Goal: Task Accomplishment & Management: Manage account settings

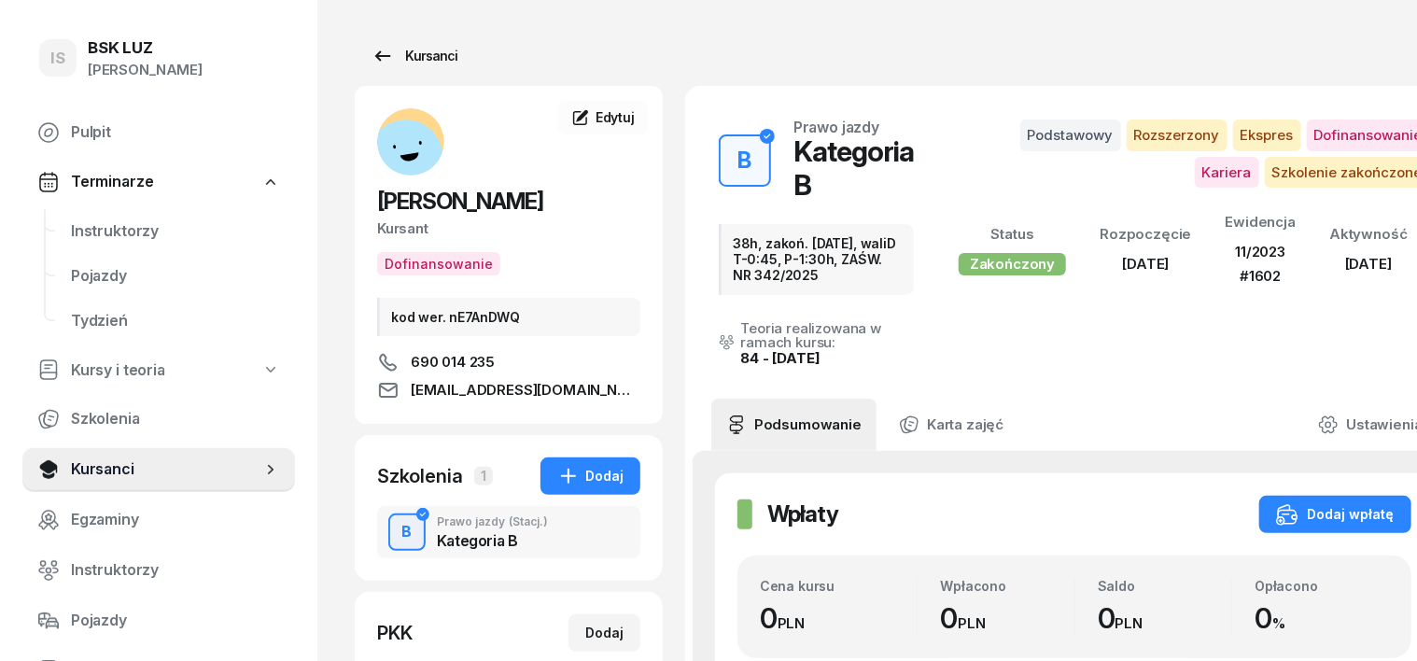
click at [371, 49] on div "Kursanci" at bounding box center [414, 56] width 86 height 22
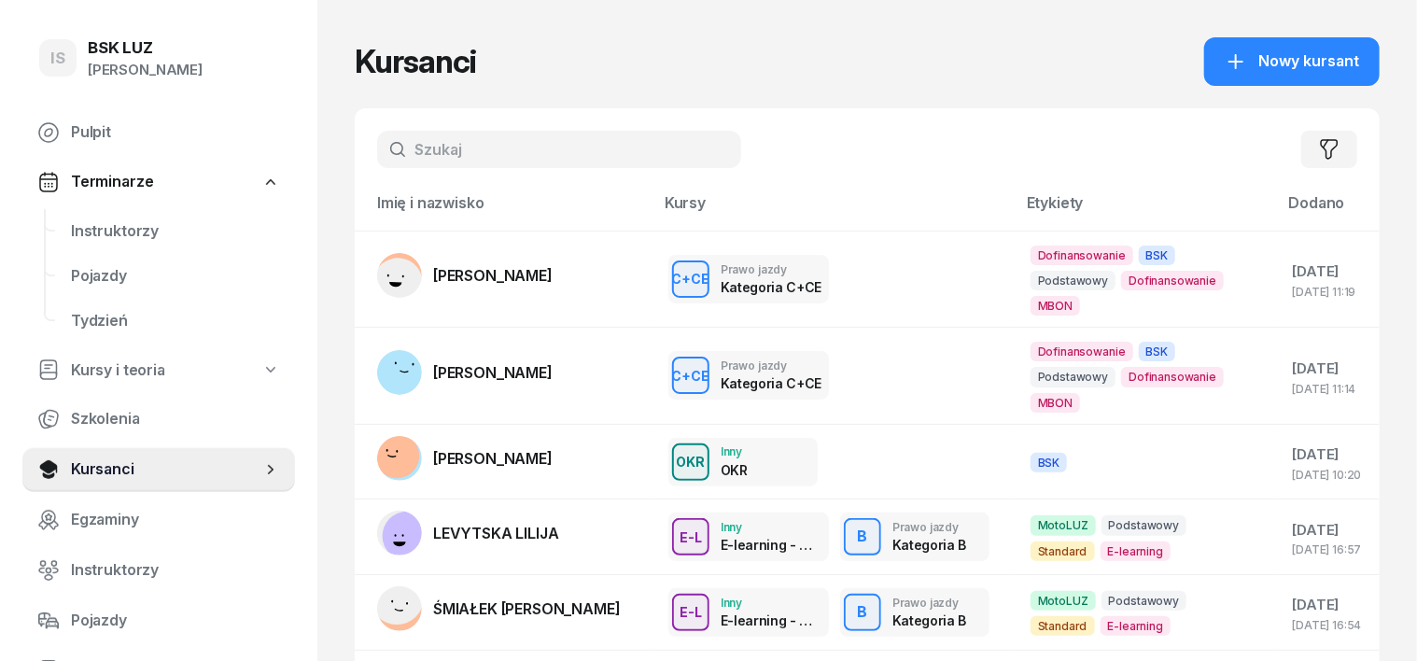
click at [386, 143] on input "text" at bounding box center [559, 149] width 364 height 37
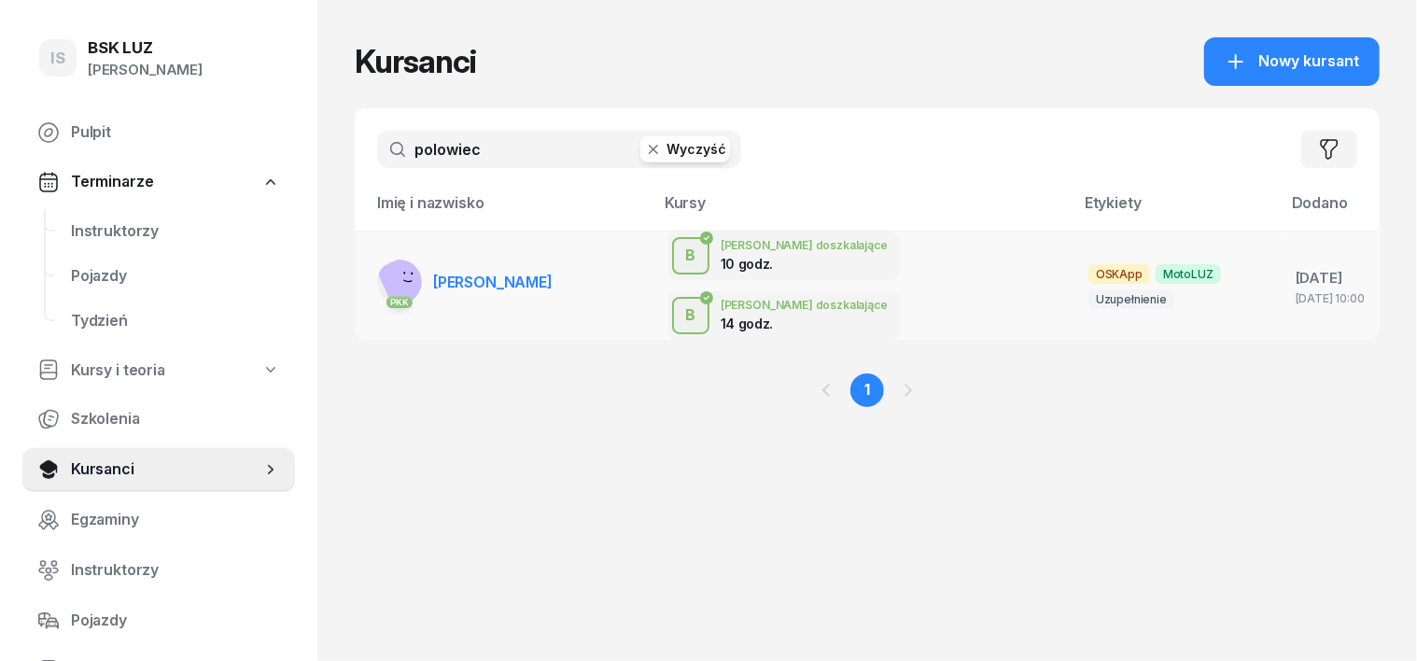
type input "polowiec"
click at [376, 261] on rect at bounding box center [412, 283] width 72 height 72
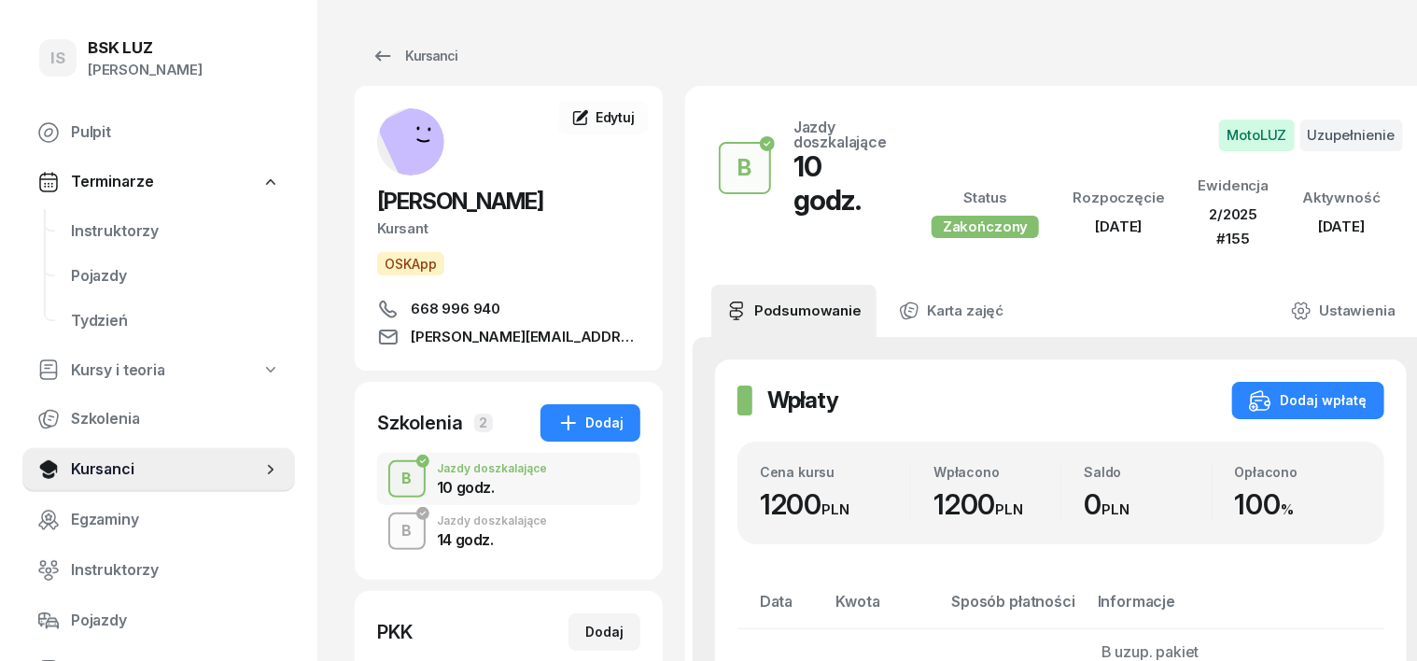
click at [395, 528] on div "B" at bounding box center [407, 531] width 25 height 32
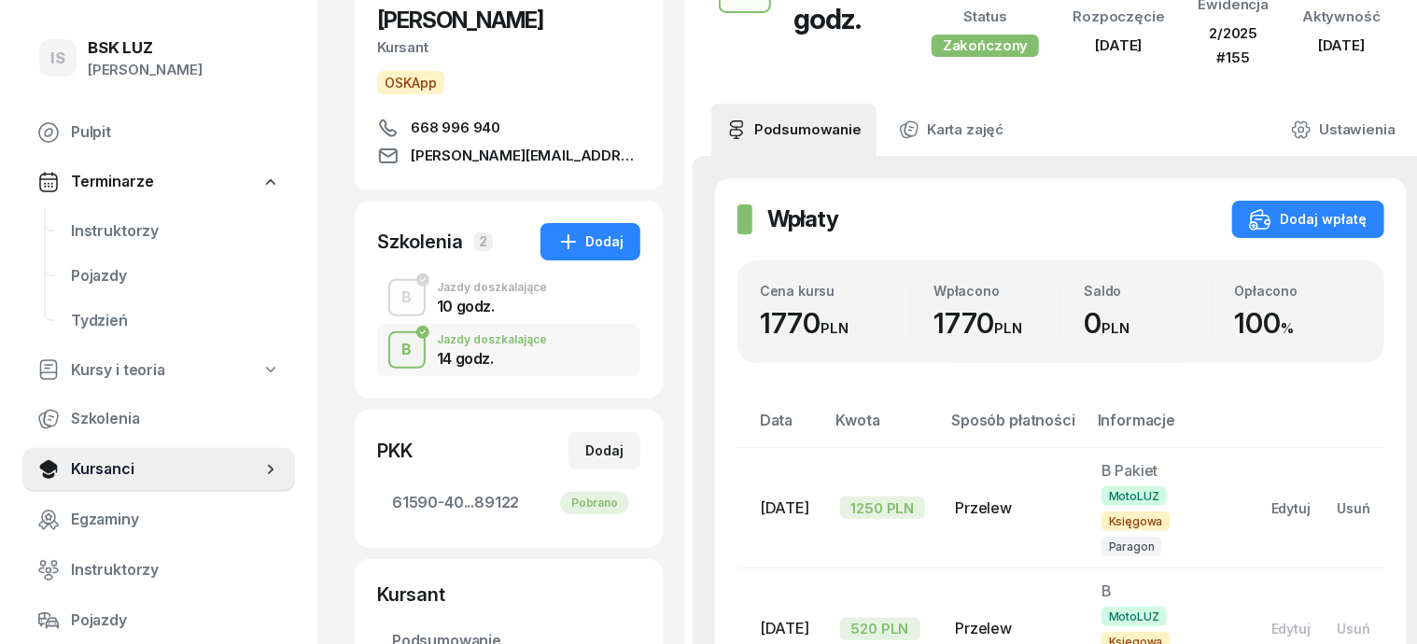
scroll to position [233, 0]
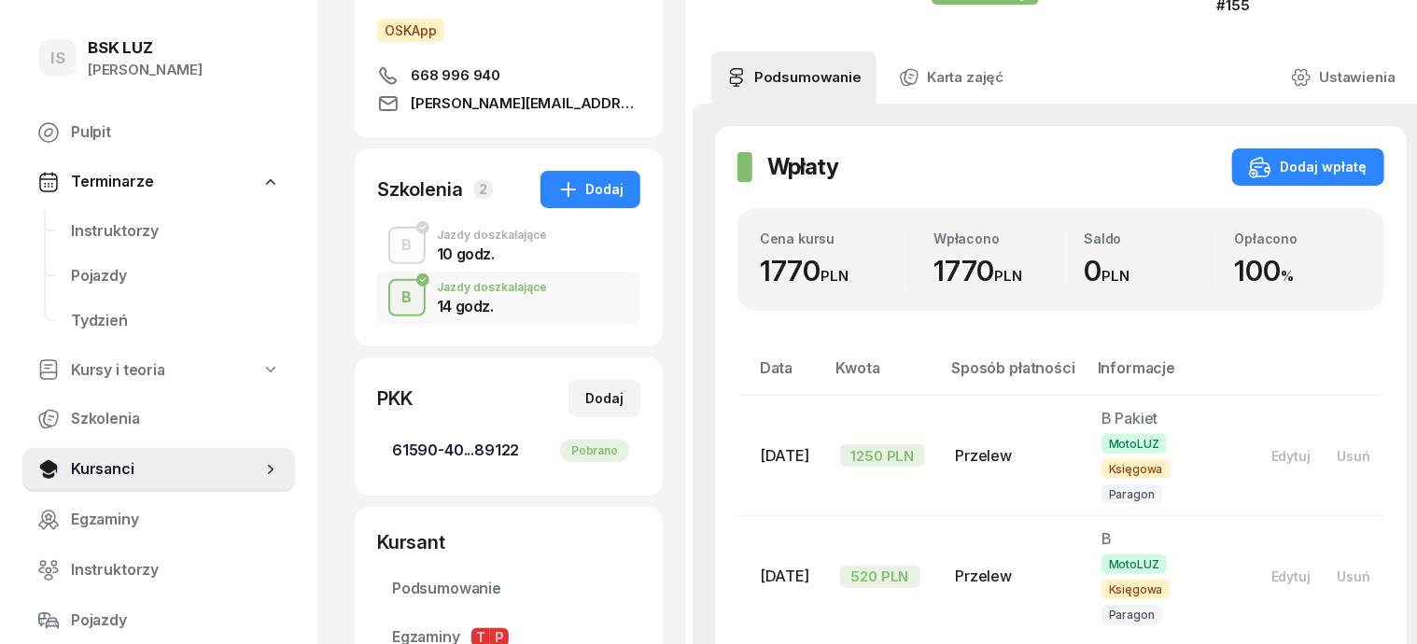
click at [560, 444] on div "Pobrano" at bounding box center [594, 451] width 69 height 22
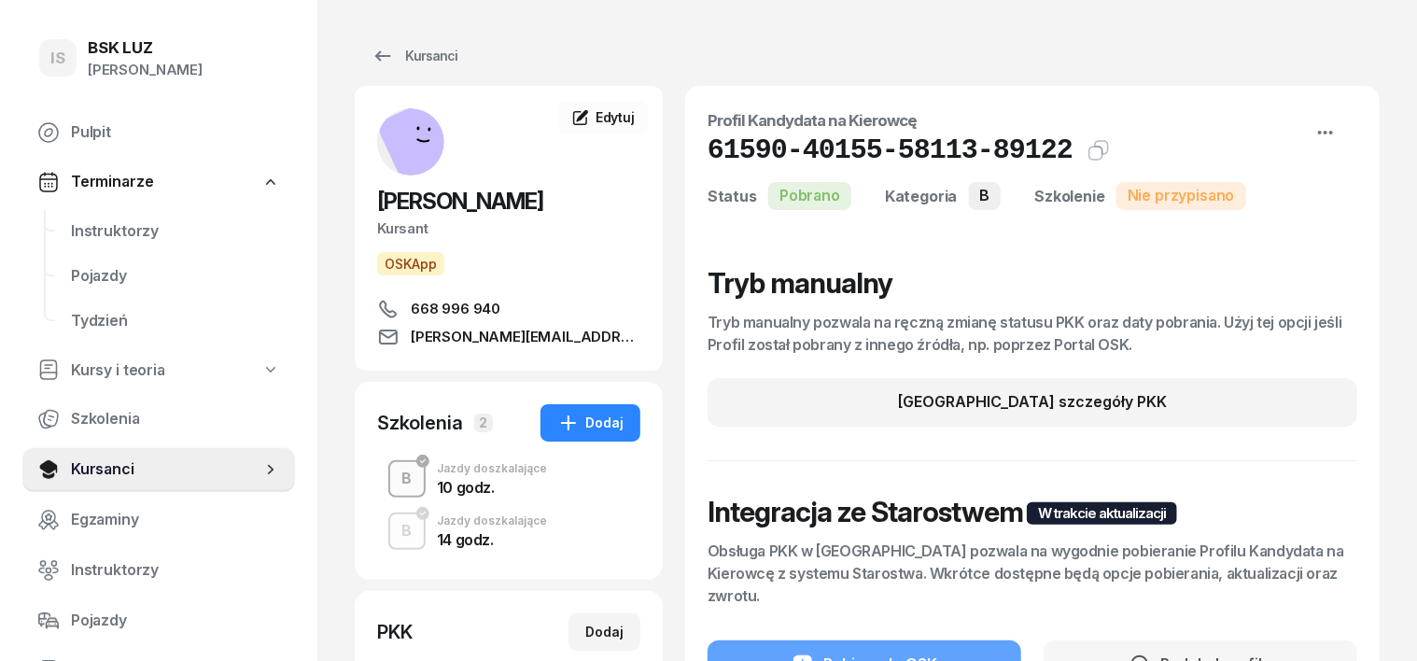
click at [395, 473] on div "B" at bounding box center [407, 479] width 25 height 32
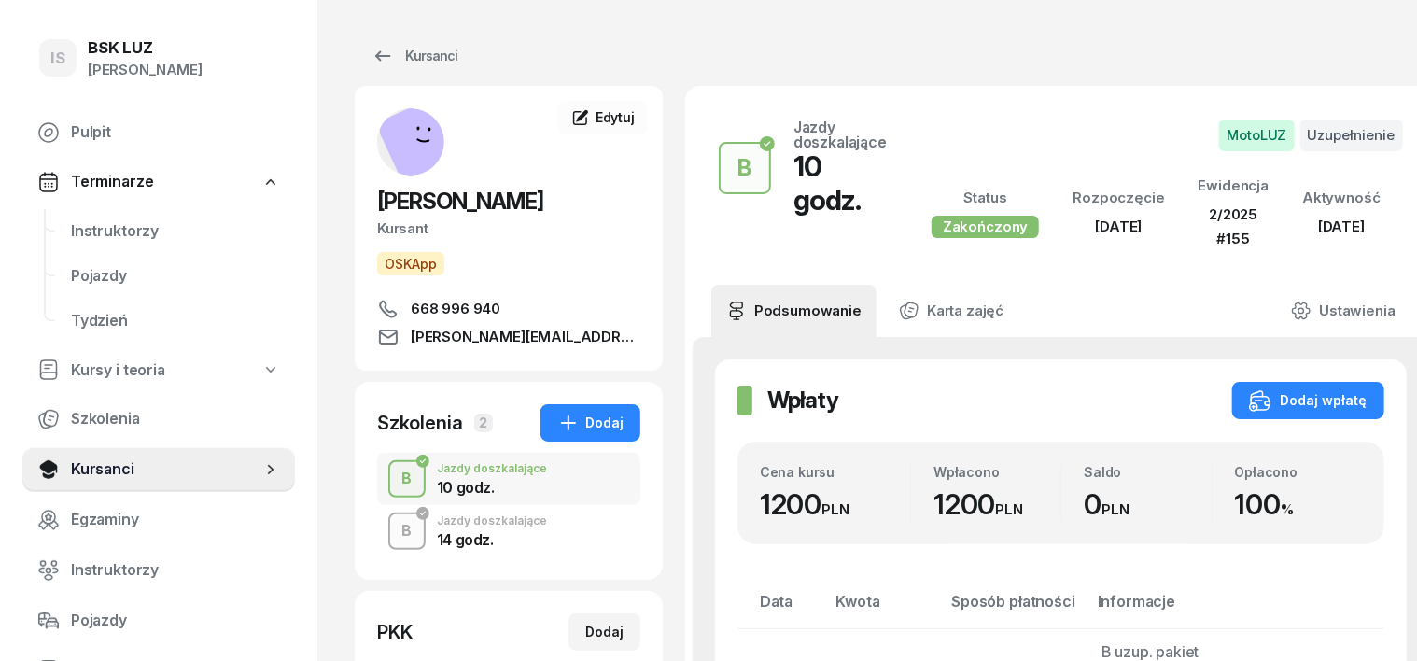
click at [395, 525] on div "B" at bounding box center [407, 531] width 25 height 32
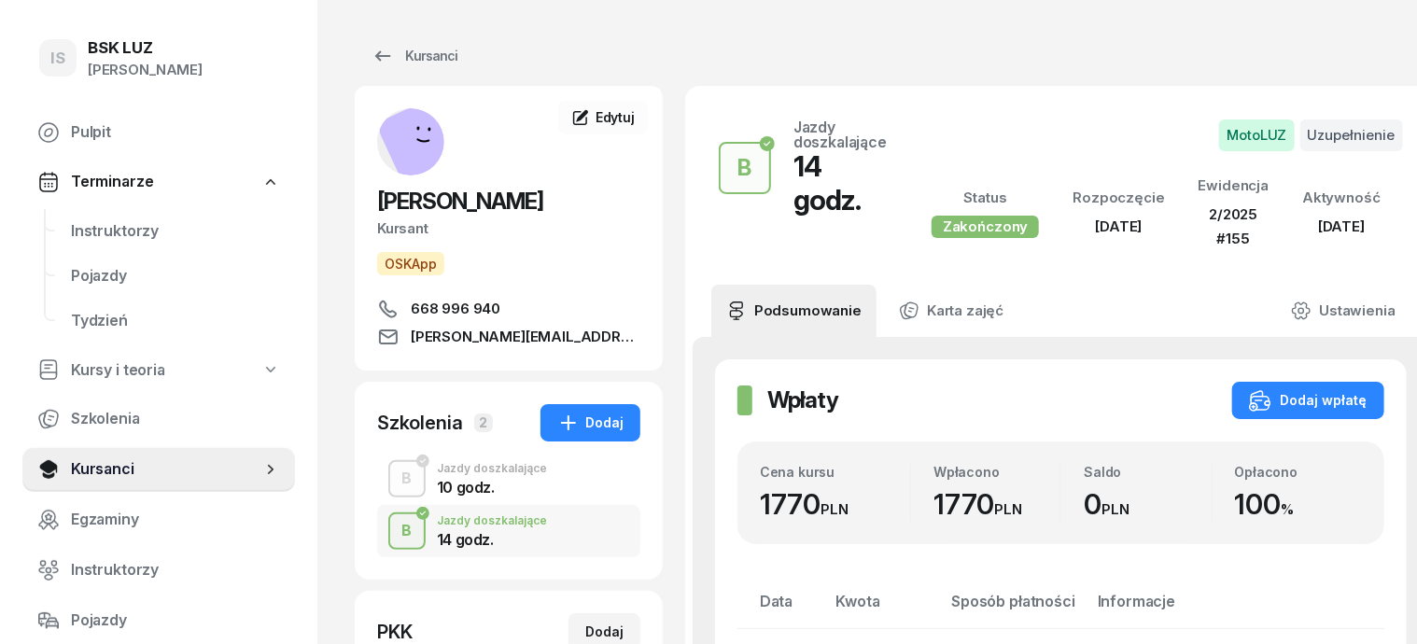
click at [377, 453] on div "B Jazdy doszkalające 10 godz." at bounding box center [508, 479] width 263 height 52
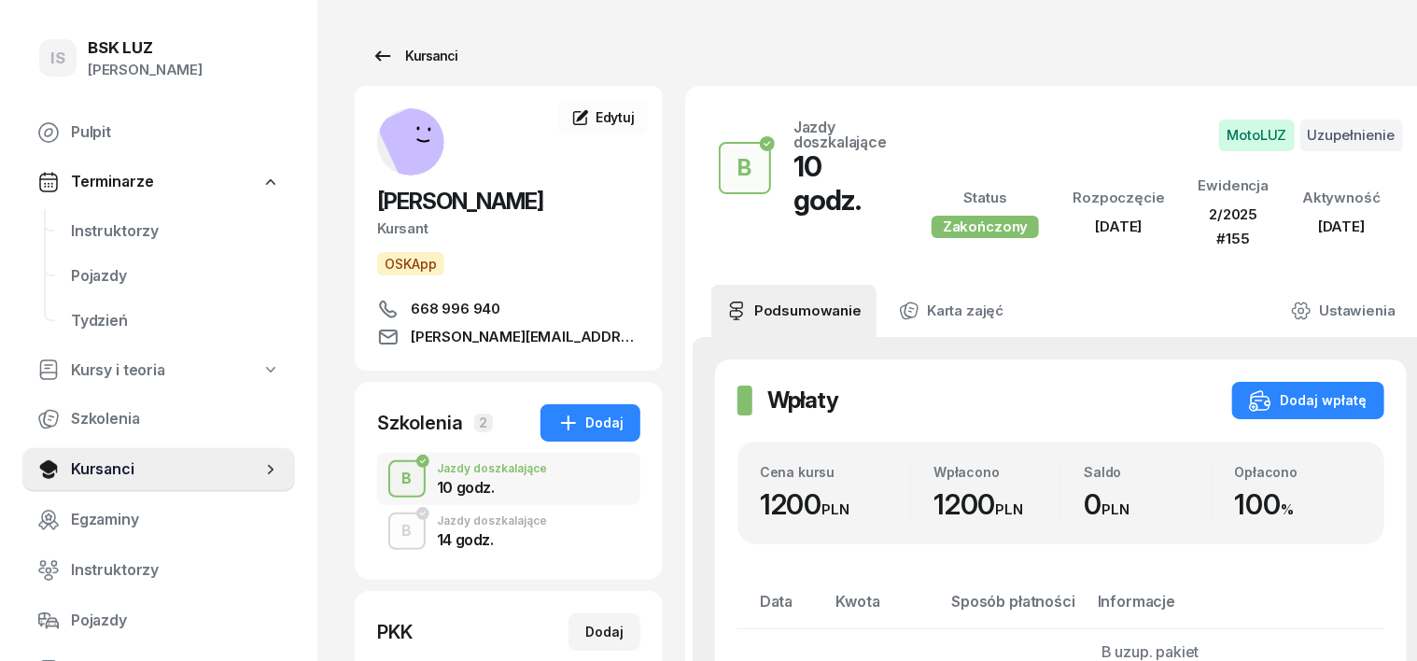
click at [411, 56] on div "Kursanci" at bounding box center [414, 56] width 86 height 22
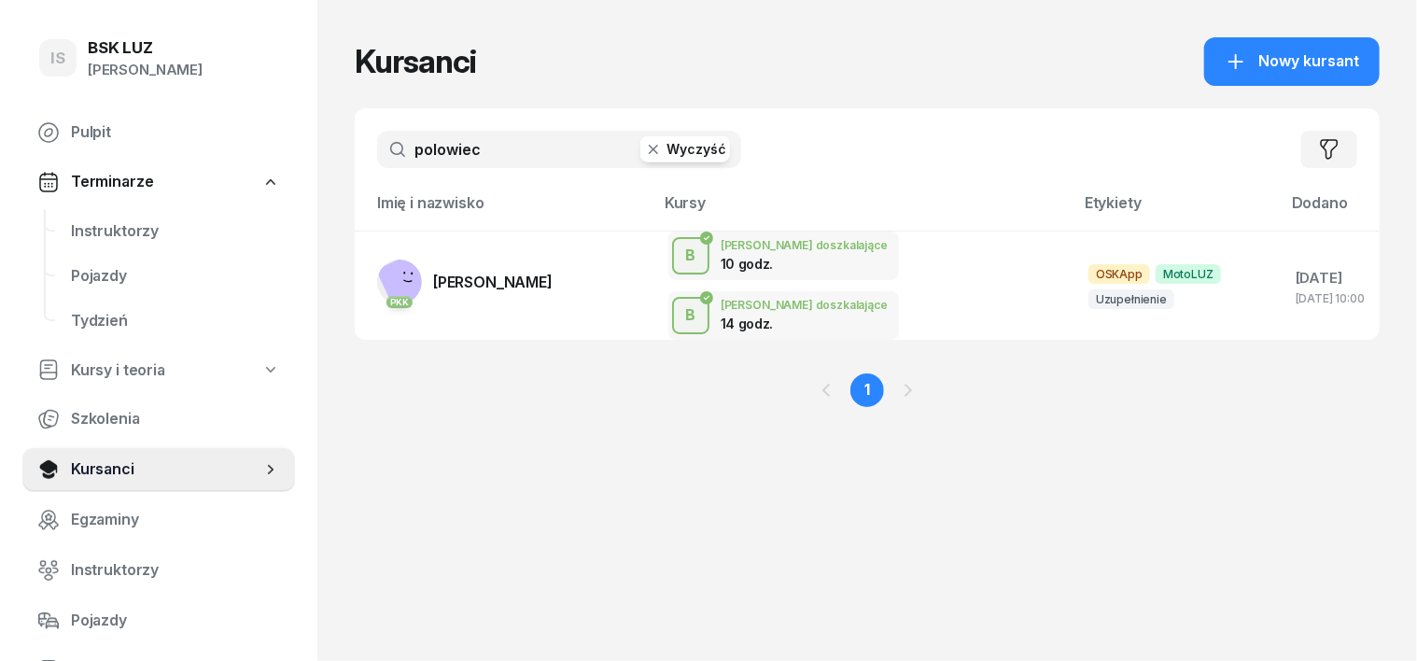
click at [644, 146] on icon "button" at bounding box center [653, 149] width 19 height 19
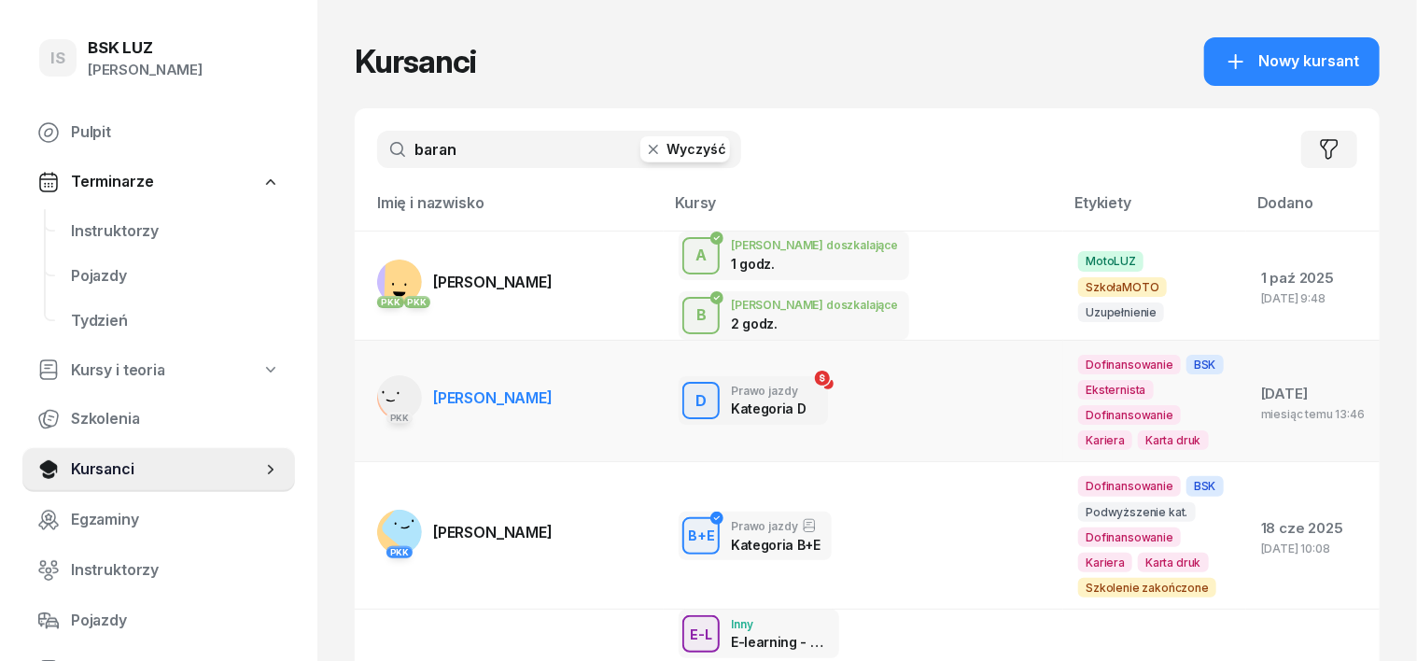
type input "baran"
click at [380, 364] on rect at bounding box center [404, 394] width 60 height 60
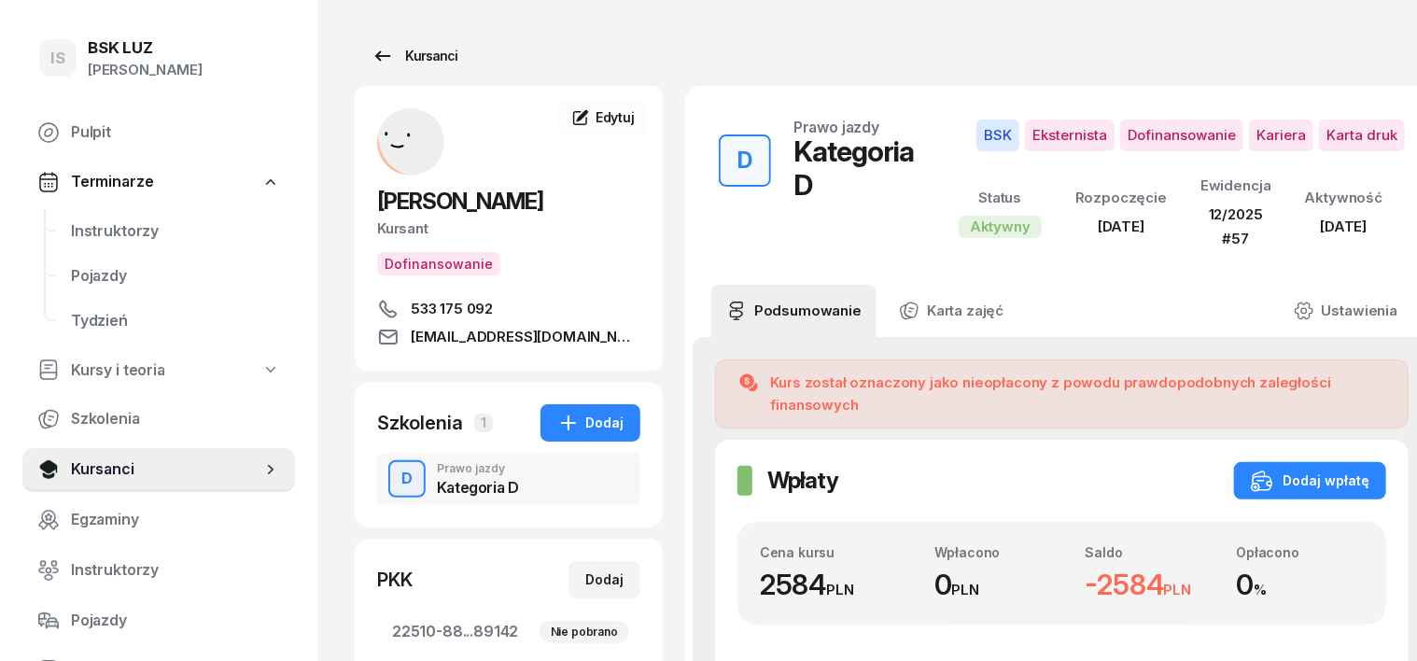
click at [393, 60] on div "Kursanci" at bounding box center [414, 56] width 86 height 22
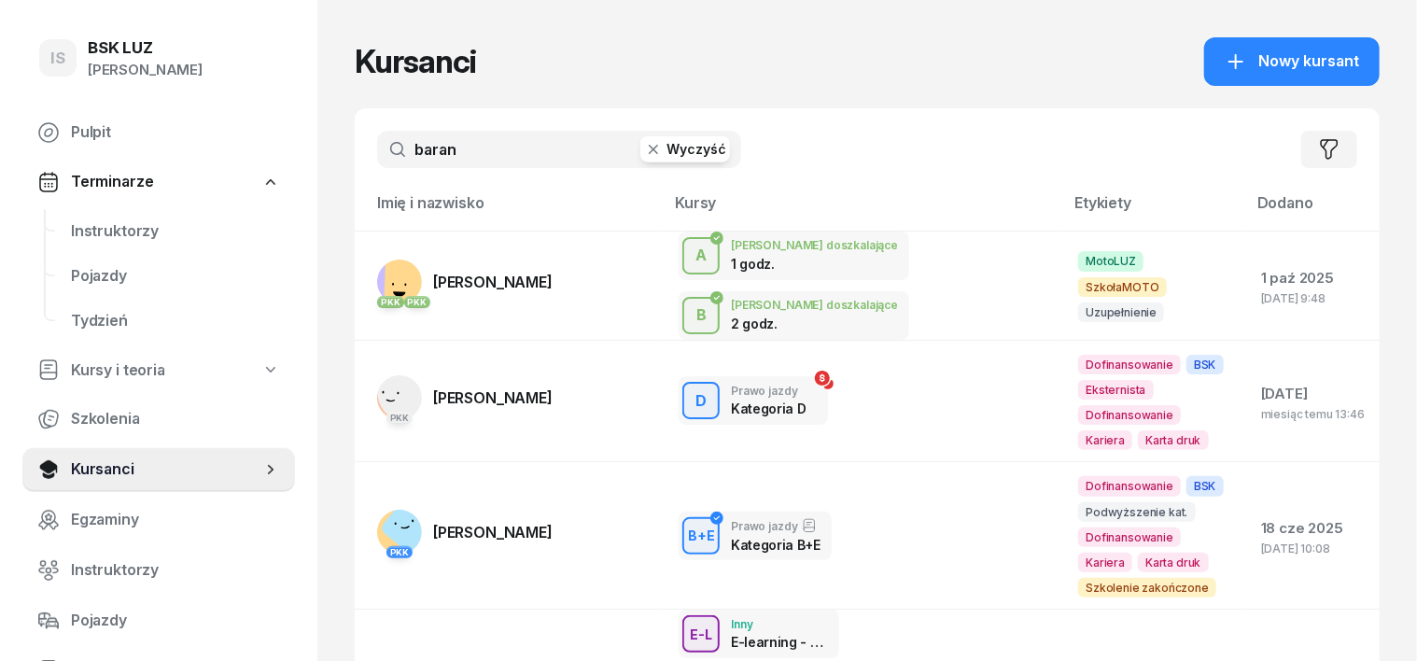
click at [649, 151] on icon "button" at bounding box center [653, 149] width 9 height 9
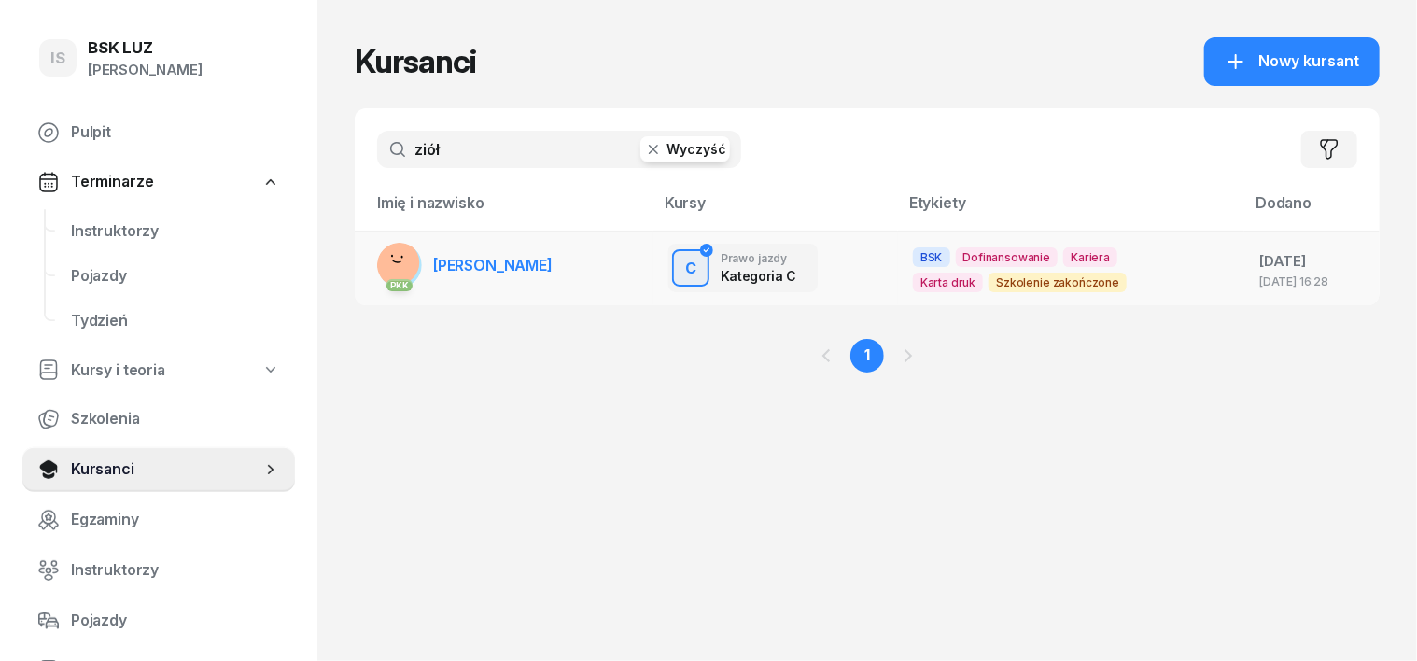
type input "ziół"
click at [368, 260] on rect at bounding box center [397, 261] width 59 height 59
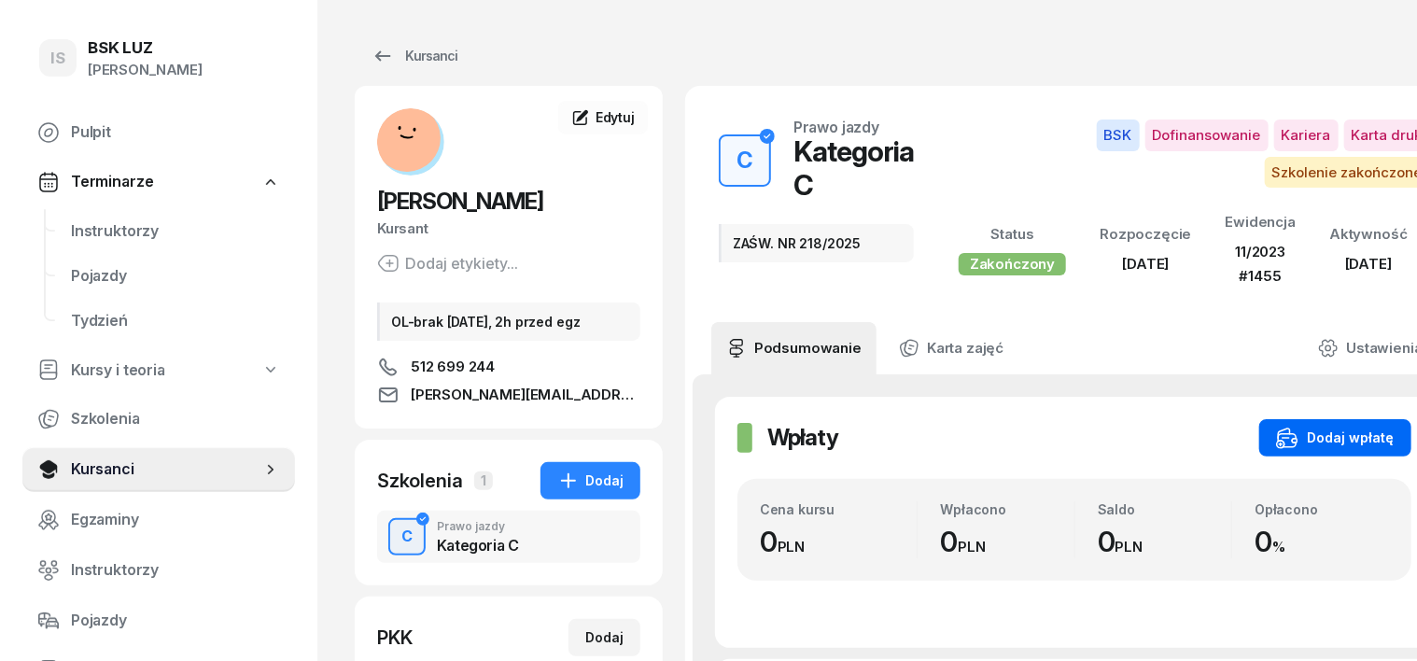
click at [1336, 428] on div "Dodaj wpłatę" at bounding box center [1335, 437] width 119 height 22
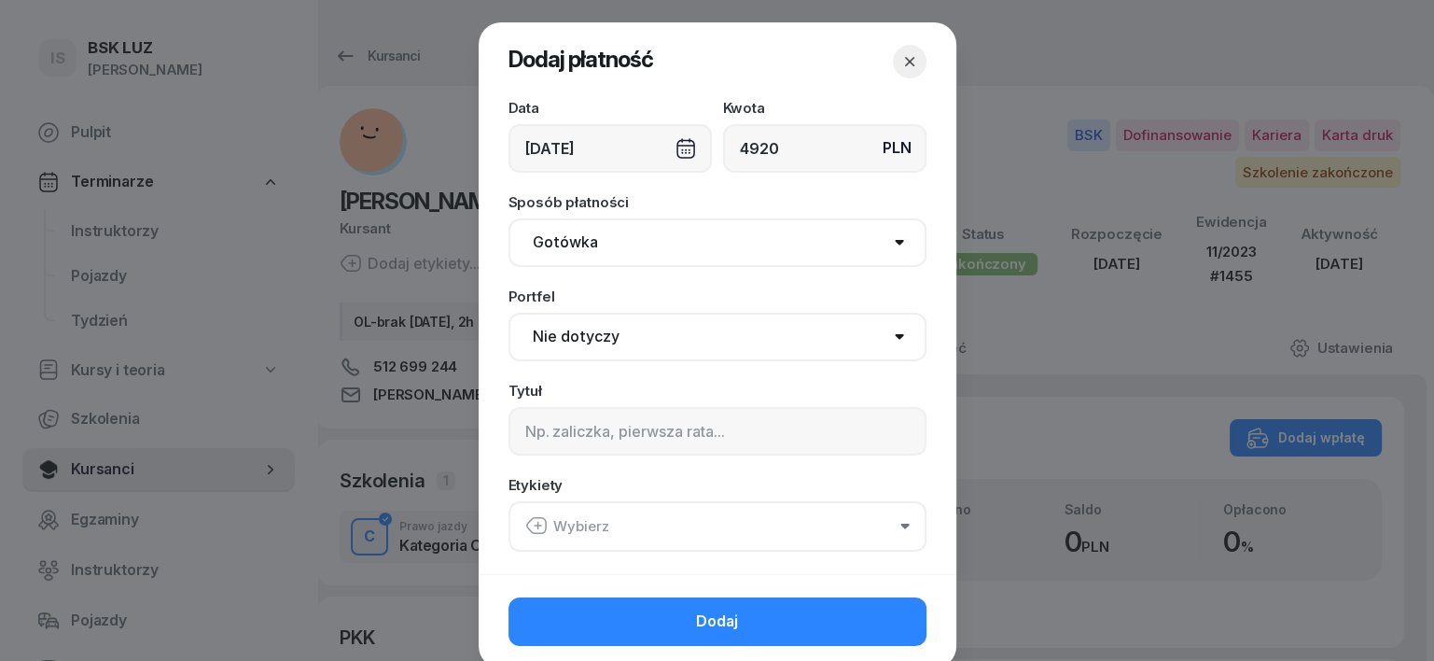
type input "4920"
click at [670, 153] on div "[DATE]" at bounding box center [610, 148] width 203 height 49
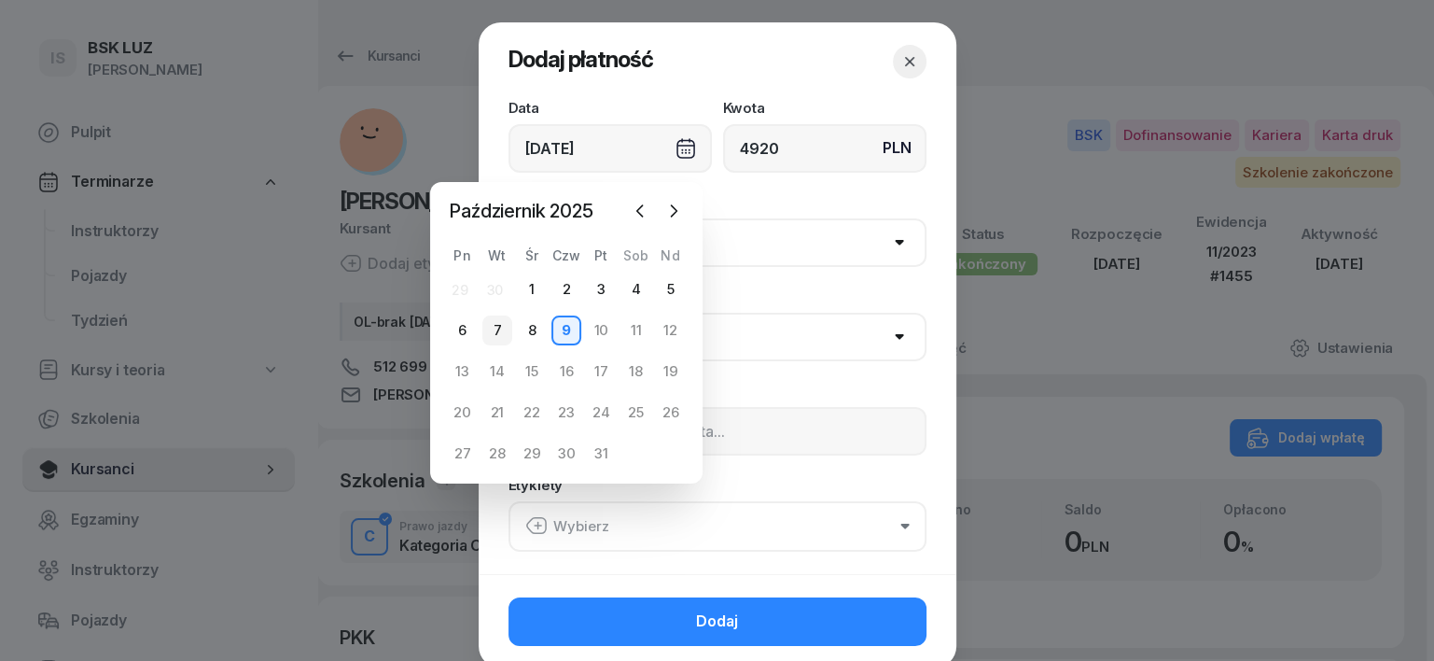
click at [495, 329] on div "7" at bounding box center [497, 330] width 30 height 30
type input "[DATE]"
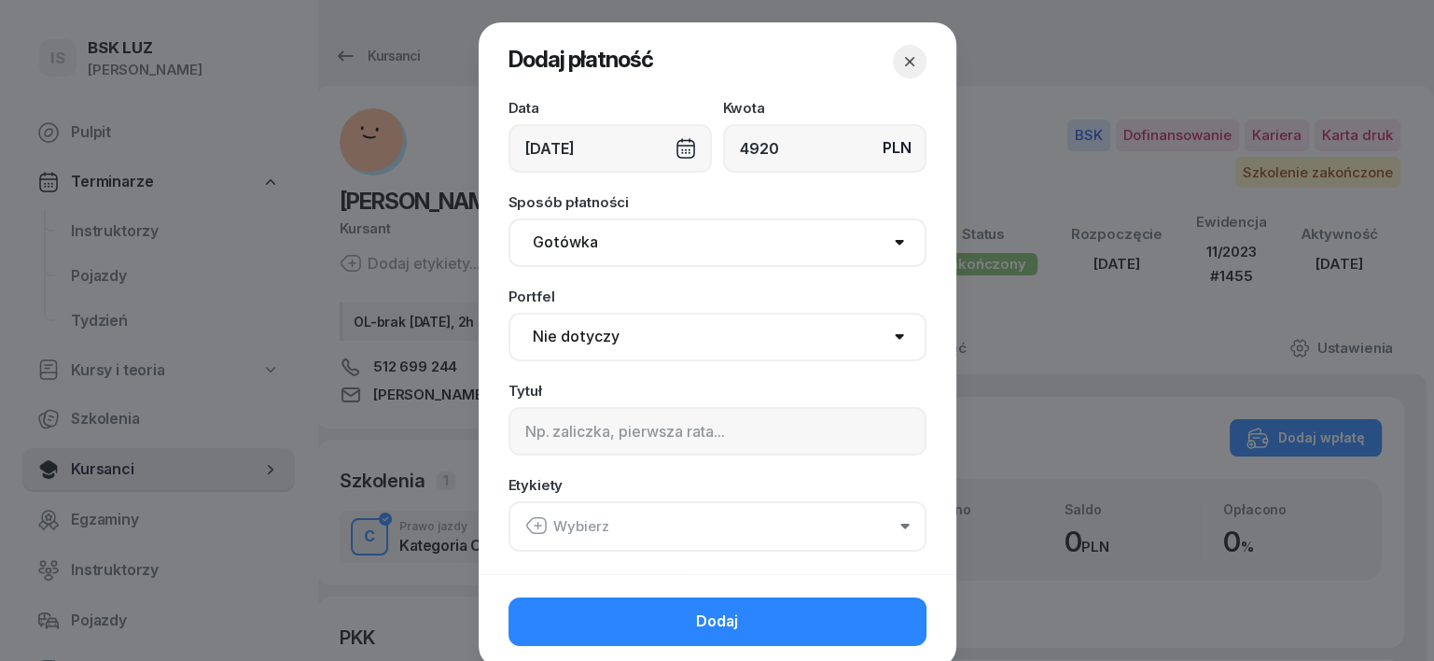
click at [568, 246] on select "Gotówka Karta Przelew Płatności online BLIK" at bounding box center [718, 242] width 418 height 49
select select "transfer"
click at [509, 218] on select "Gotówka Karta Przelew Płatności online BLIK" at bounding box center [718, 242] width 418 height 49
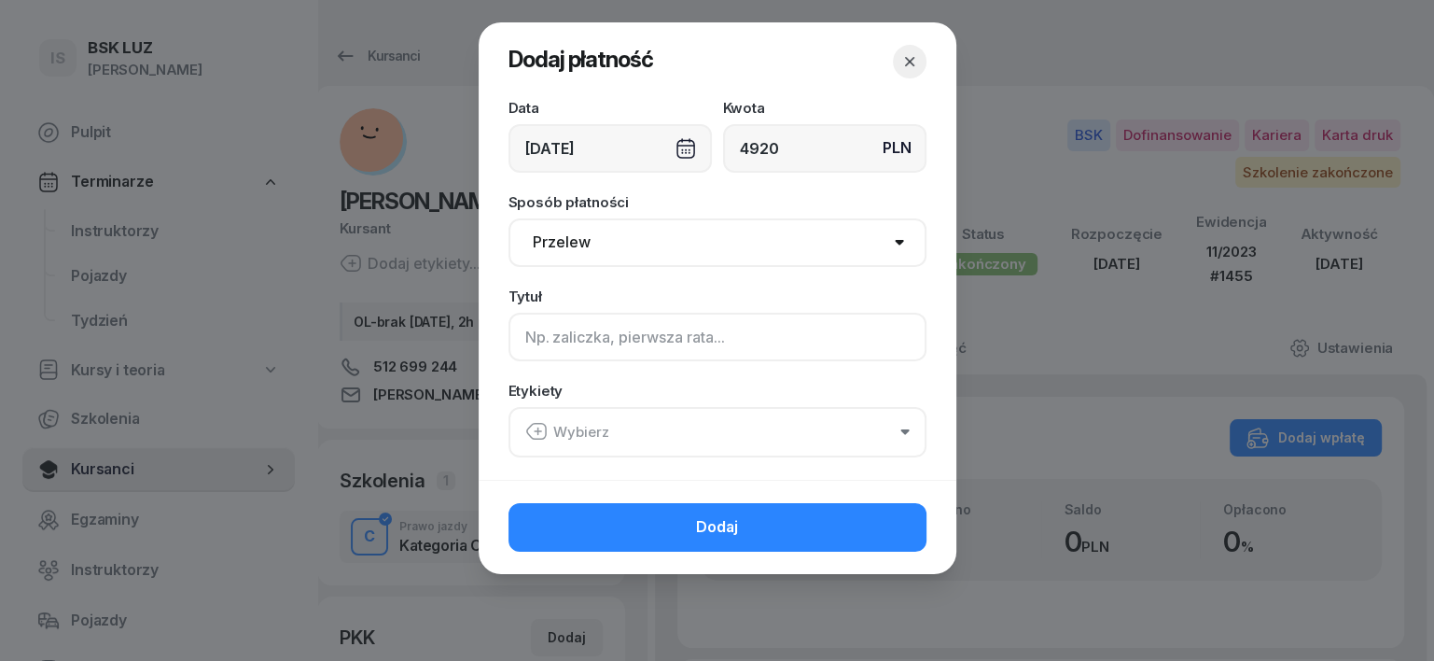
click at [533, 333] on input at bounding box center [718, 337] width 418 height 49
type input "C - PLUXEE F/15/09/2025 S"
click at [539, 431] on icon "button" at bounding box center [538, 431] width 7 height 0
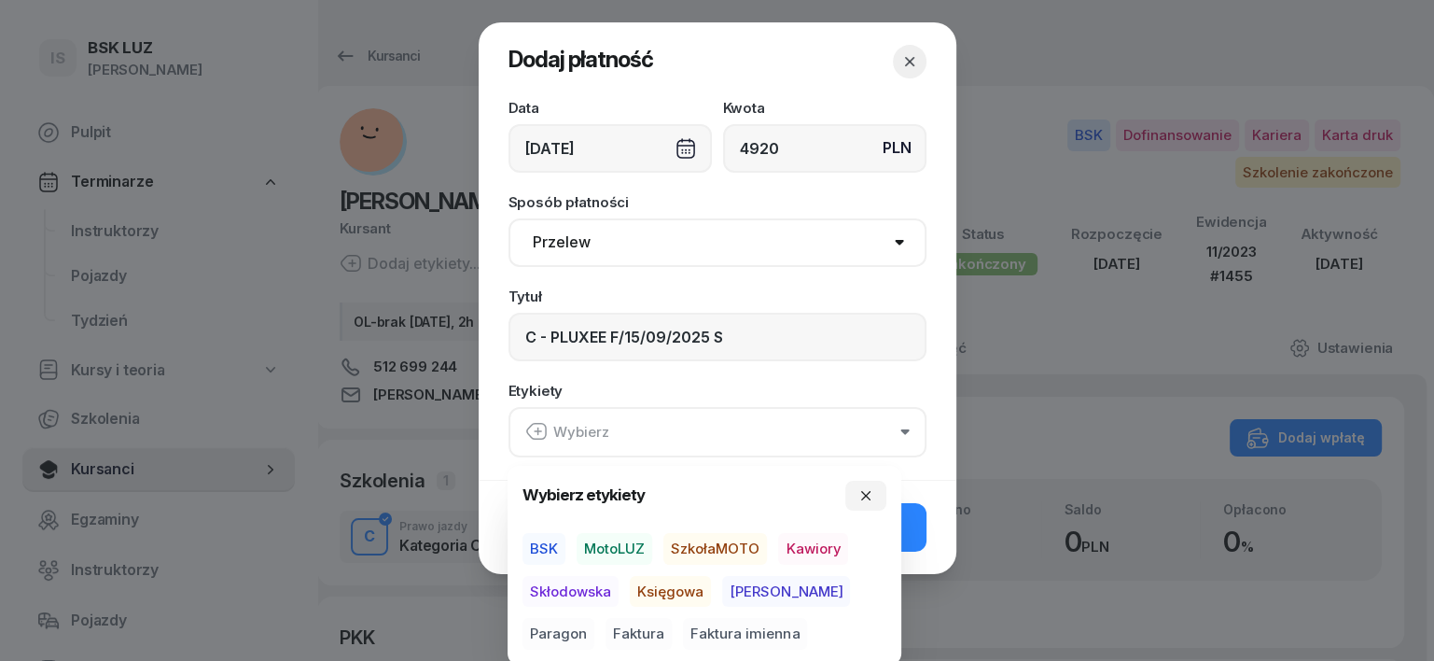
click at [556, 547] on span "BSK" at bounding box center [544, 549] width 43 height 32
click at [656, 583] on span "Księgowa" at bounding box center [670, 591] width 81 height 32
click at [606, 634] on span "Faktura" at bounding box center [639, 634] width 66 height 32
click at [876, 495] on button "button" at bounding box center [865, 495] width 41 height 30
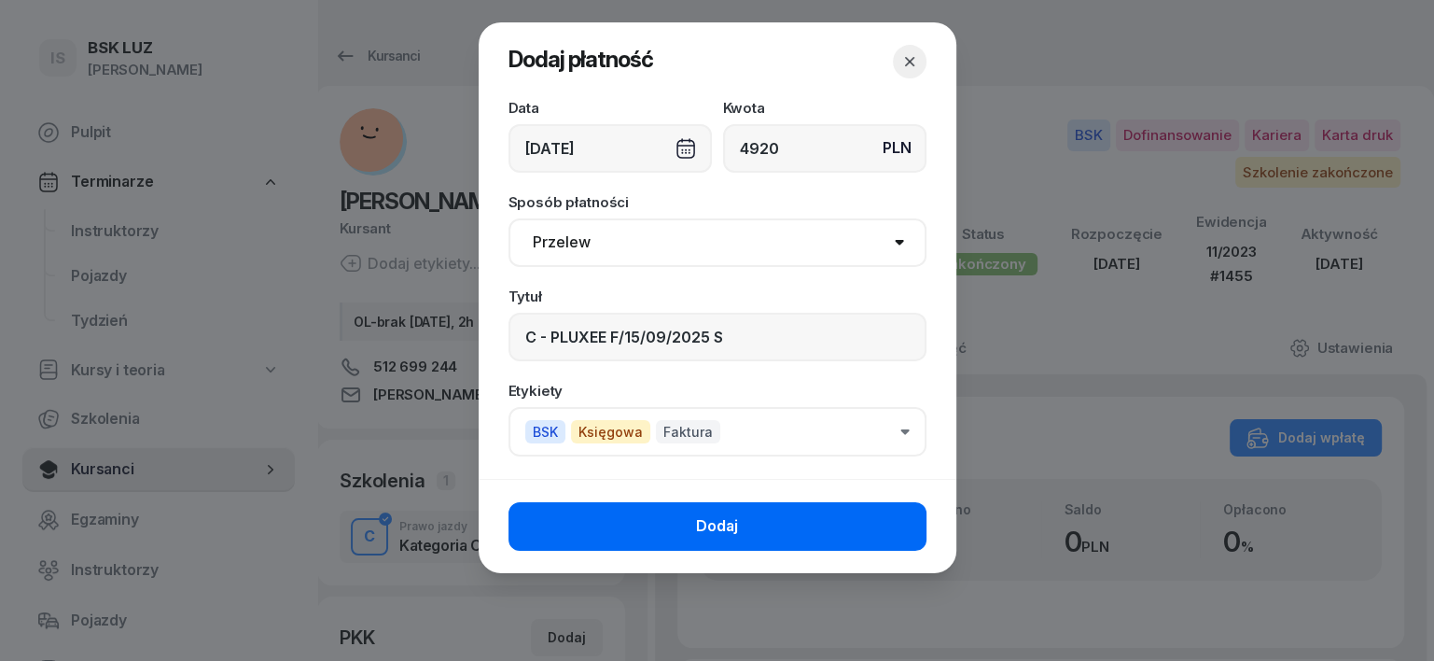
click at [888, 516] on button "Dodaj" at bounding box center [718, 526] width 418 height 49
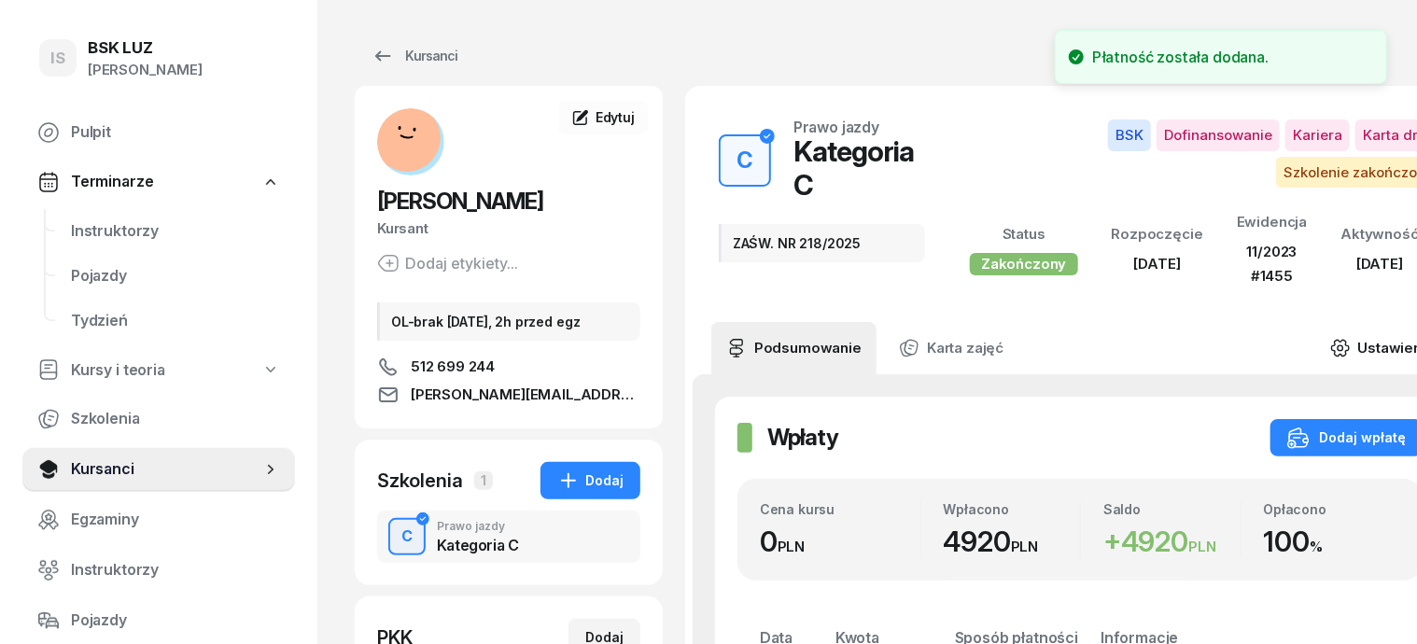
click at [1350, 338] on icon at bounding box center [1340, 348] width 21 height 21
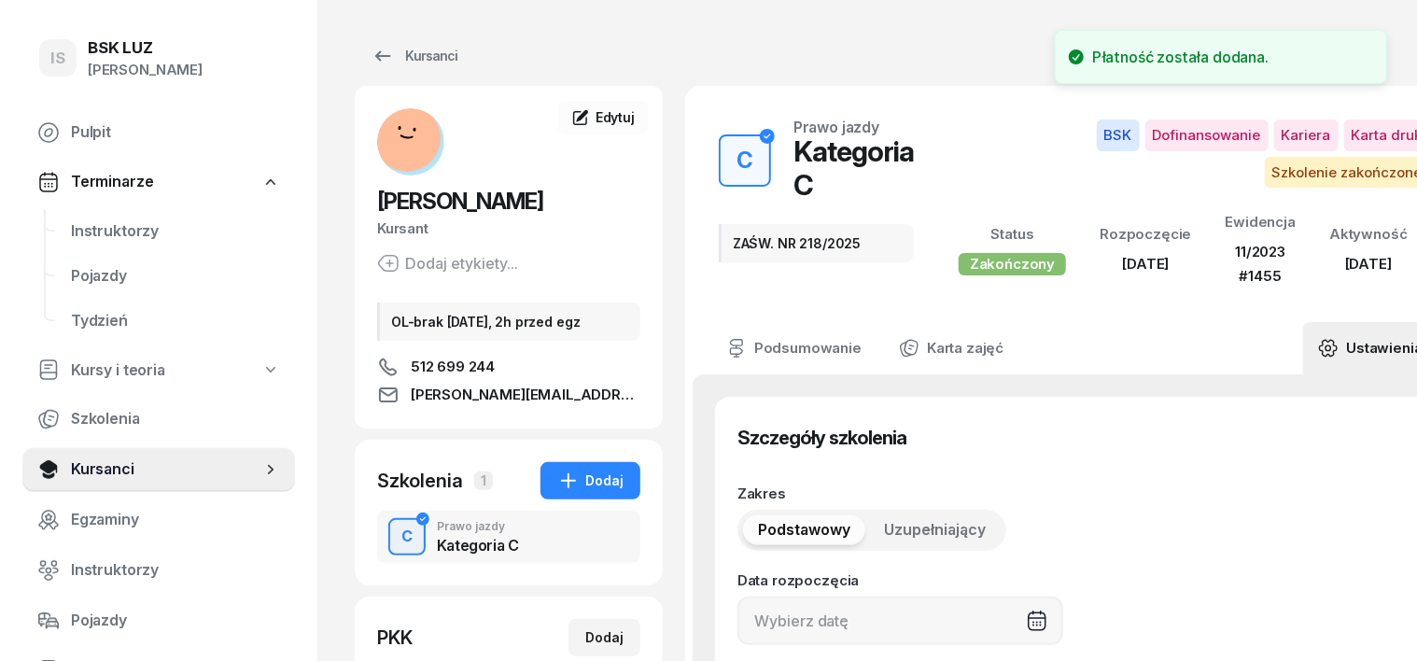
type input "[DATE]"
type input "ZAŚW. NR 218/2025"
type input "32520"
type input "32043"
type input "63893"
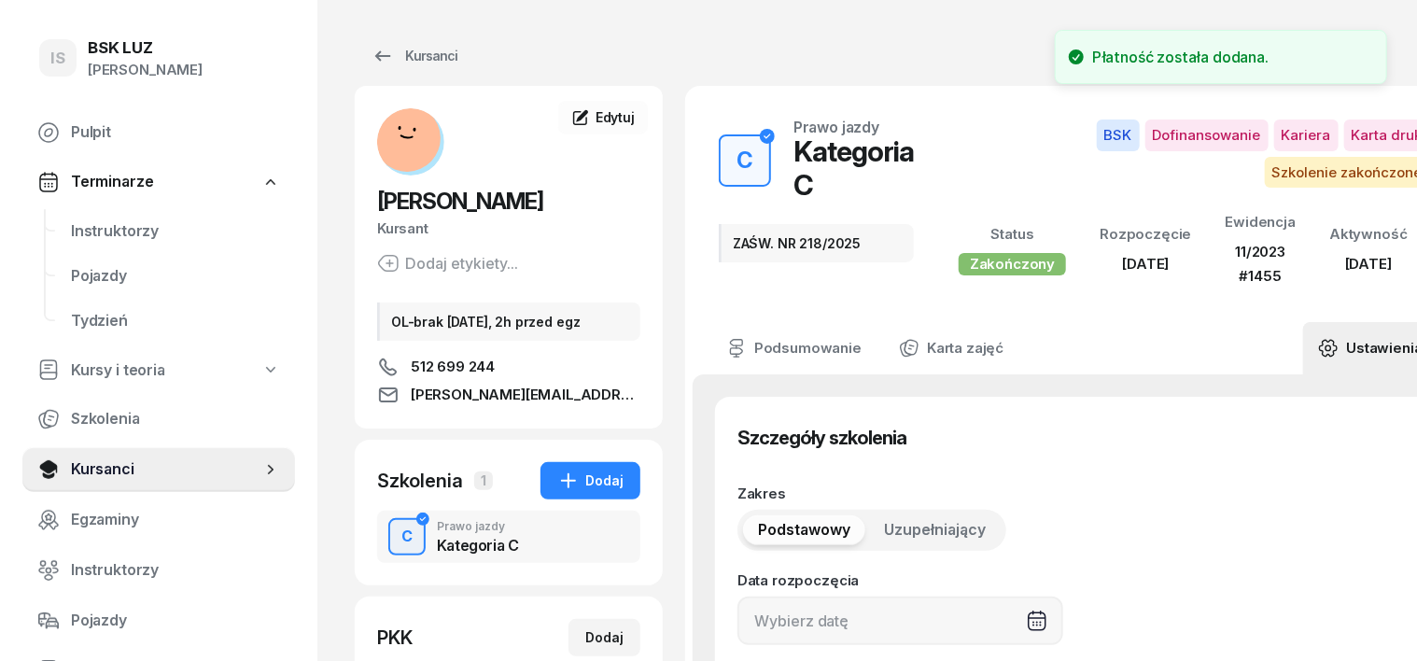
type input "89132"
type input "1455"
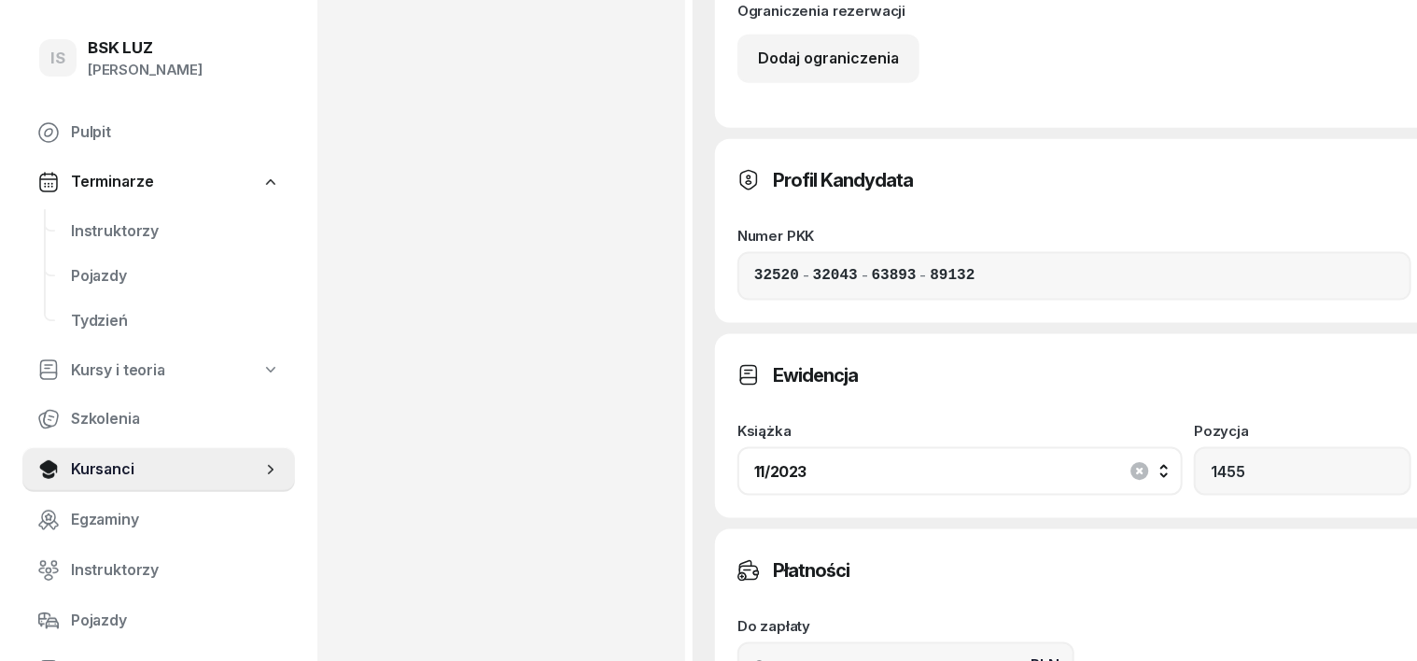
scroll to position [1166, 0]
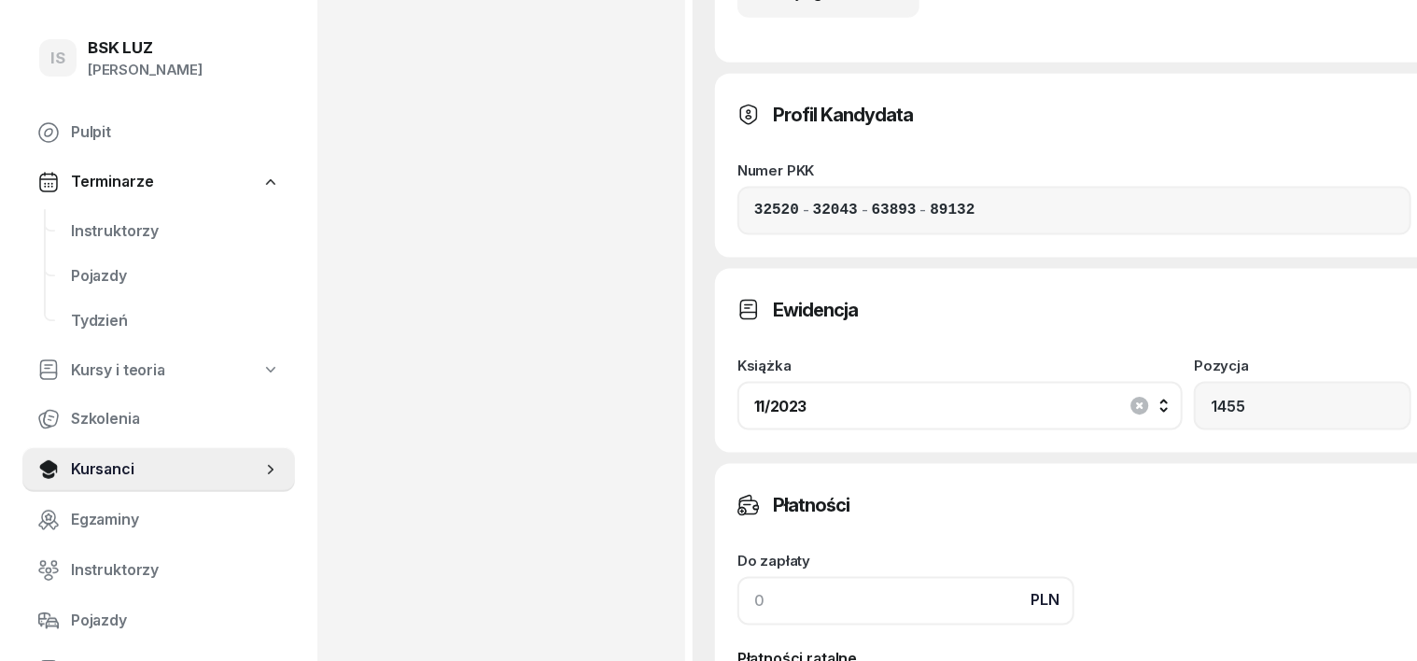
click at [737, 577] on input at bounding box center [905, 601] width 337 height 49
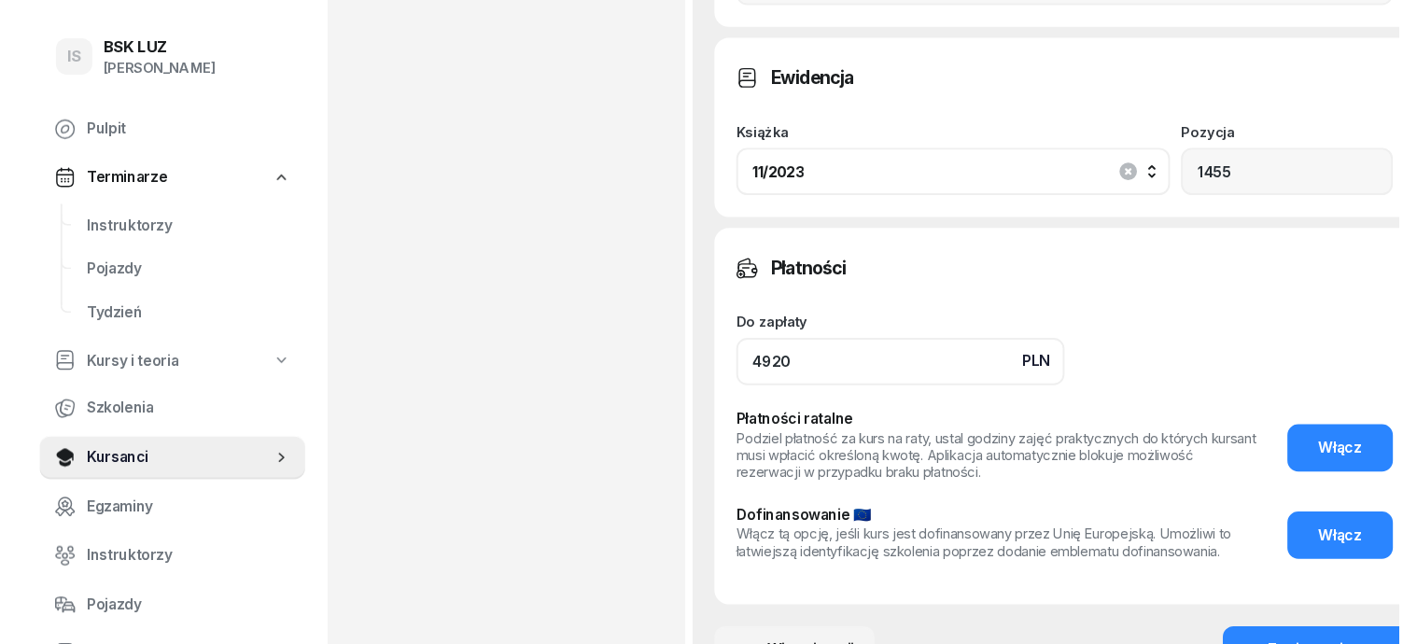
scroll to position [1400, 0]
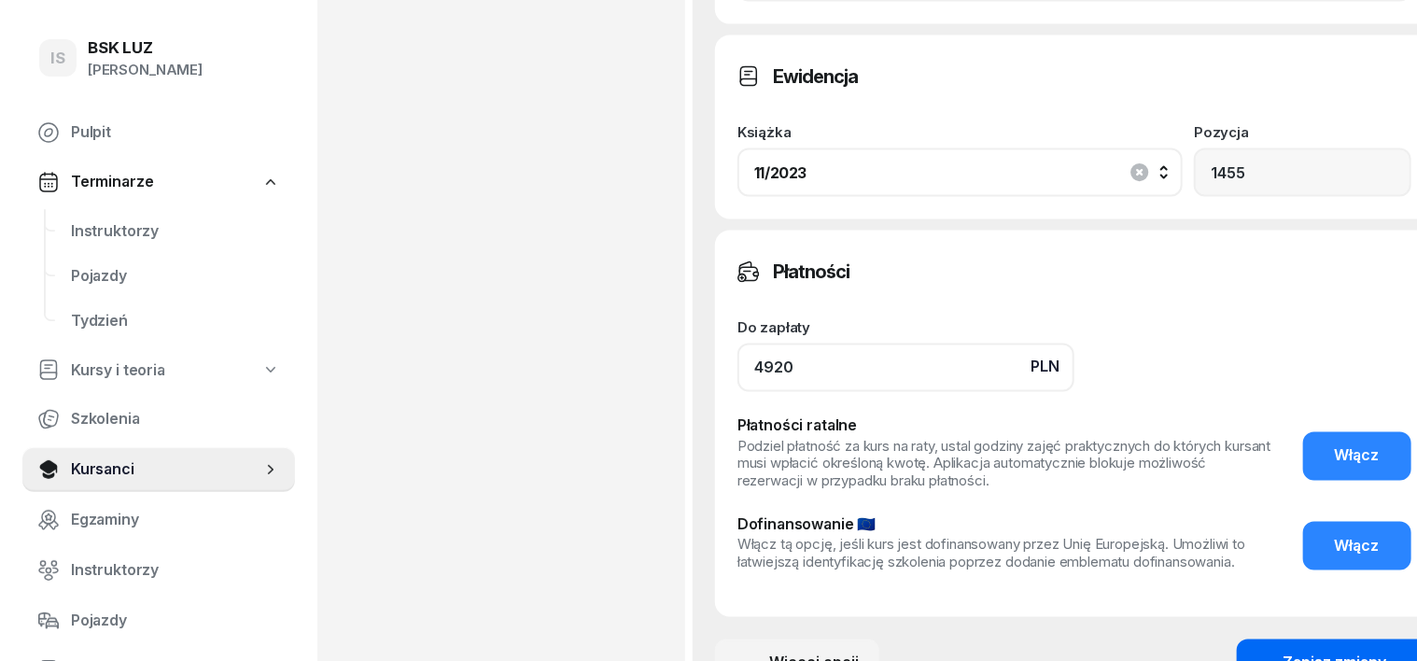
type input "4920"
click at [1273, 639] on button "Zapisz zmiany" at bounding box center [1334, 663] width 197 height 49
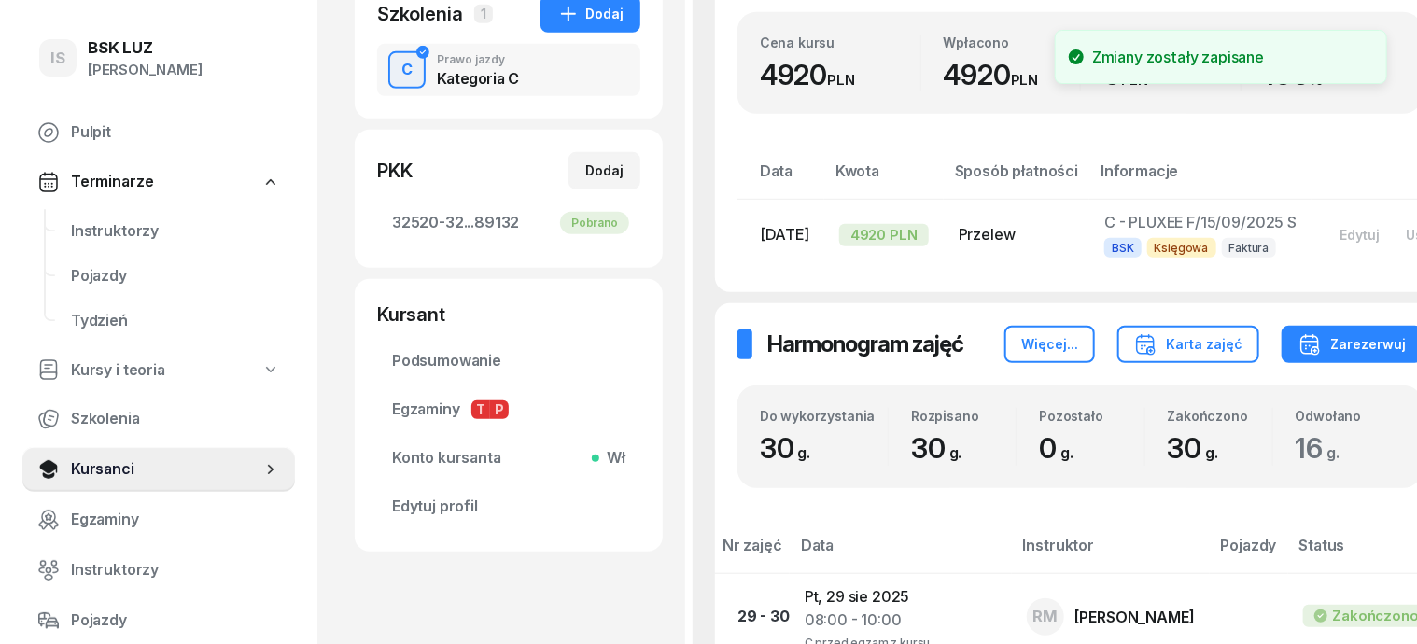
scroll to position [0, 0]
